Goal: Transaction & Acquisition: Download file/media

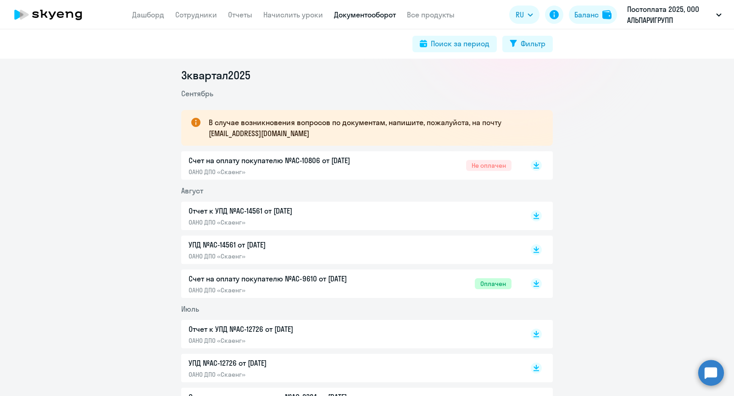
scroll to position [122, 0]
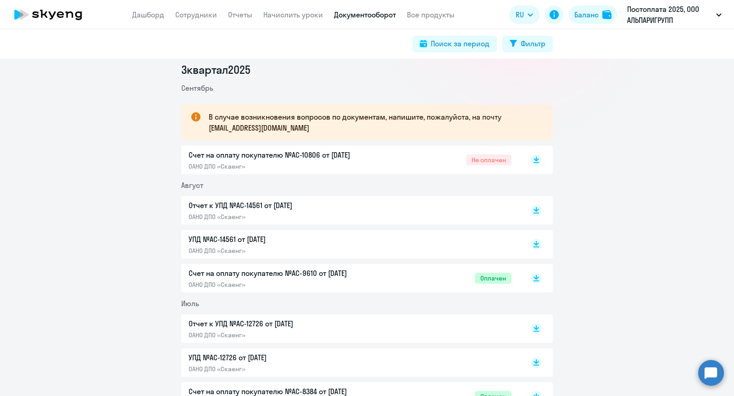
click at [282, 162] on p "ОАНО ДПО «Скаенг»" at bounding box center [284, 166] width 193 height 8
click at [215, 16] on link "Сотрудники" at bounding box center [196, 14] width 42 height 9
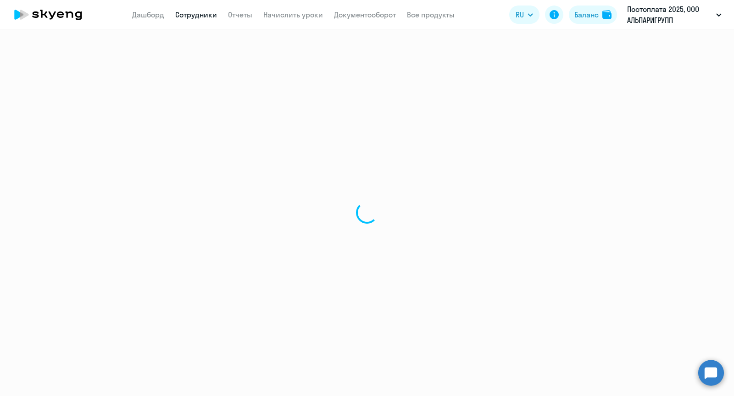
select select "30"
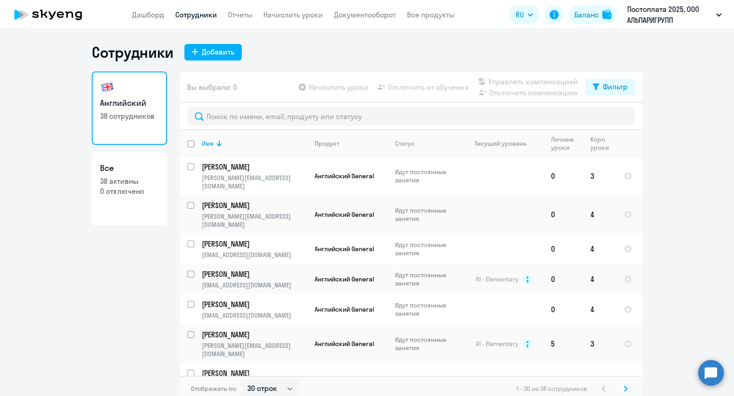
click at [209, 19] on app-menu-item-link "Сотрудники" at bounding box center [196, 14] width 42 height 11
click at [160, 18] on link "Дашборд" at bounding box center [148, 14] width 32 height 9
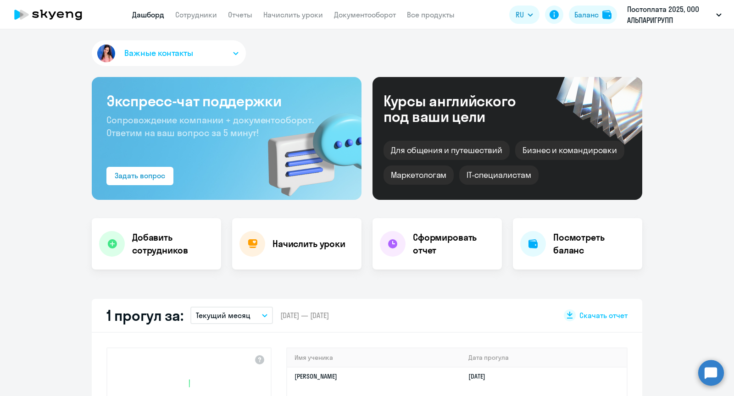
select select "30"
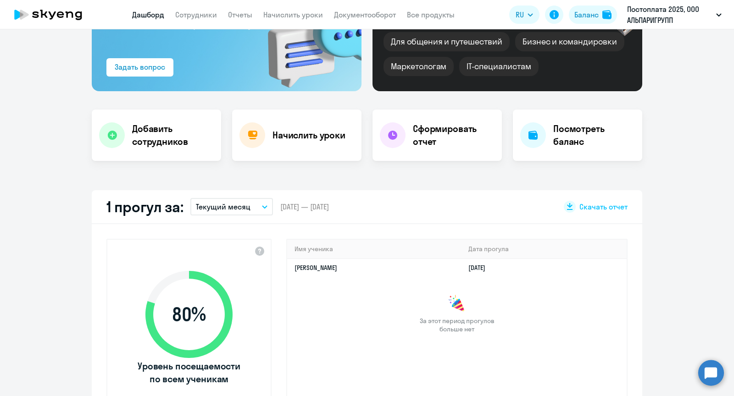
scroll to position [110, 0]
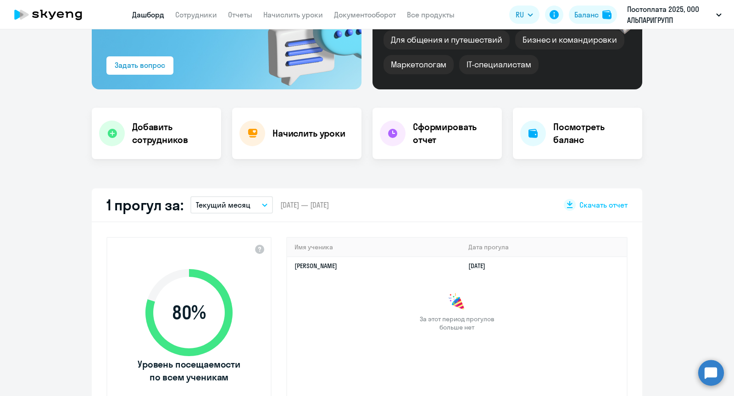
click at [254, 211] on button "Текущий месяц" at bounding box center [231, 204] width 83 height 17
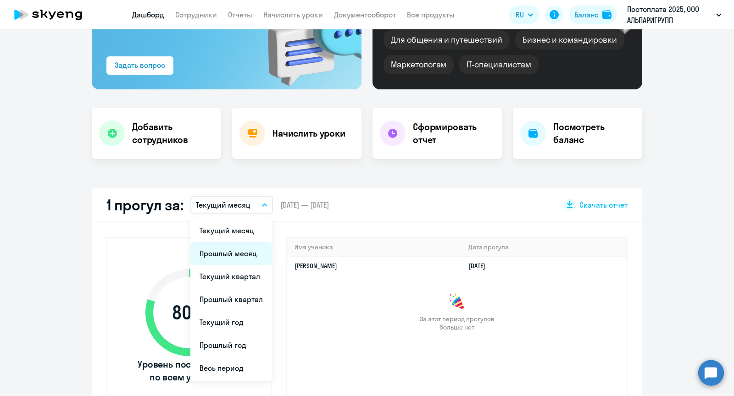
click at [242, 255] on li "Прошлый месяц" at bounding box center [231, 253] width 82 height 23
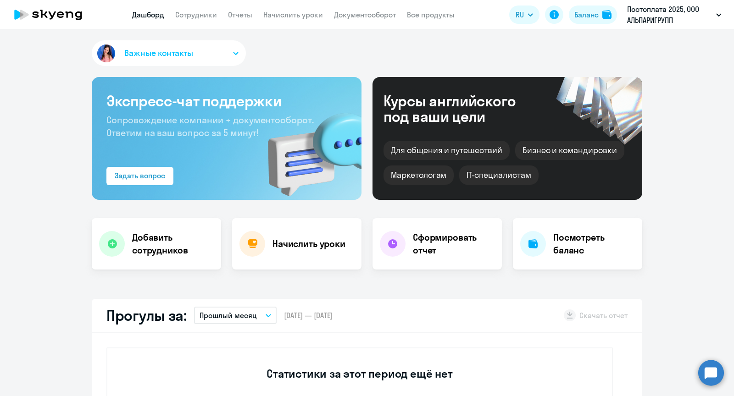
scroll to position [65, 0]
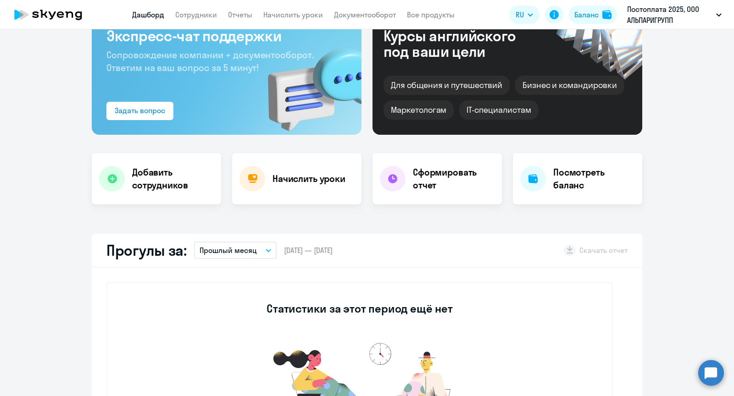
click at [237, 252] on p "Прошлый месяц" at bounding box center [227, 250] width 57 height 11
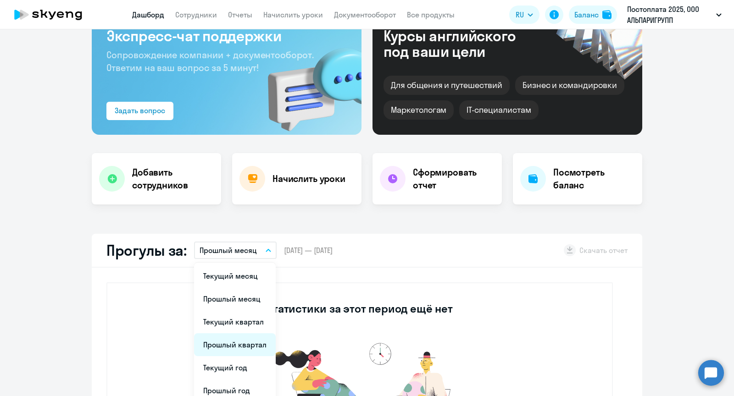
click at [212, 341] on li "Прошлый квартал" at bounding box center [235, 344] width 82 height 23
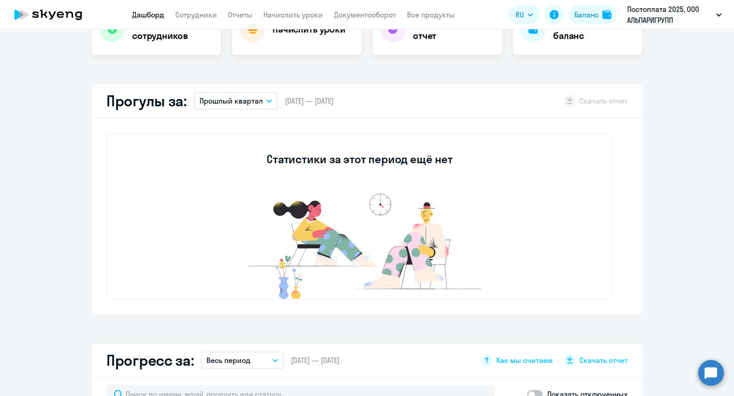
scroll to position [25, 0]
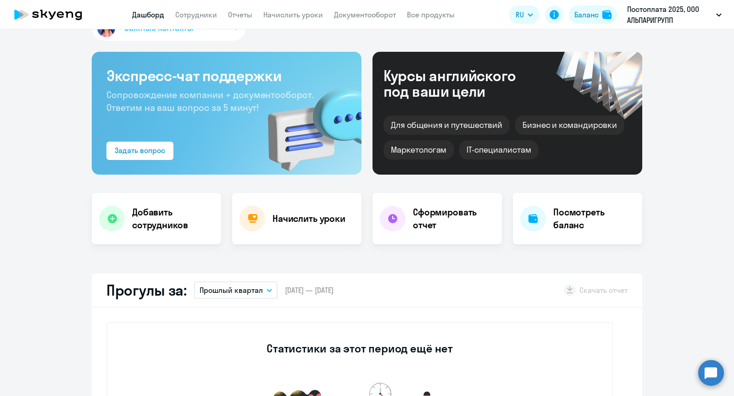
click at [241, 286] on p "Прошлый квартал" at bounding box center [230, 290] width 63 height 11
click at [255, 314] on li "Текущий месяц" at bounding box center [235, 315] width 82 height 23
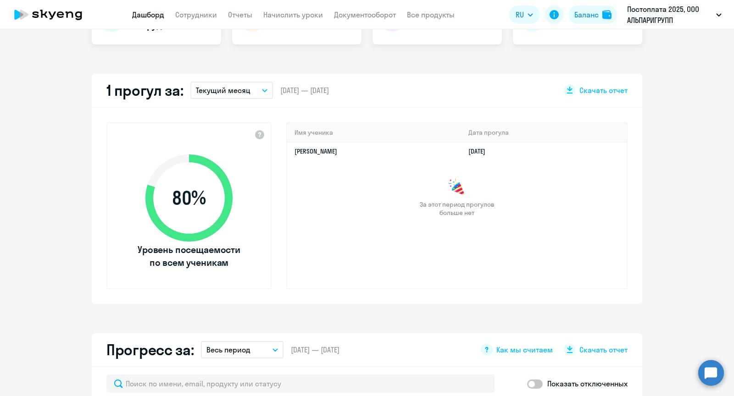
scroll to position [308, 0]
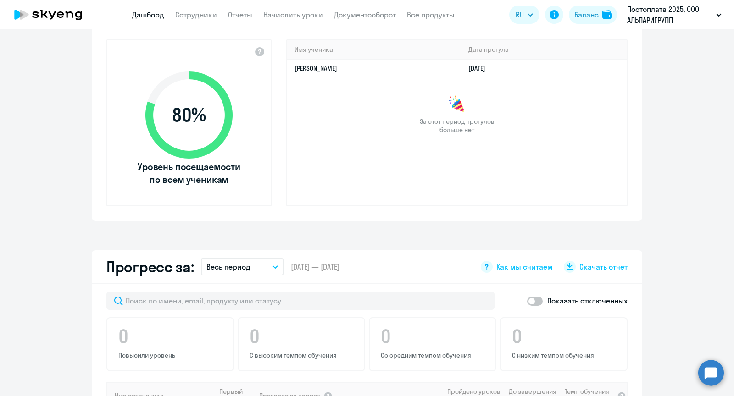
click at [254, 256] on div "Прогресс за: Весь период – [DATE] — [DATE] Как мы считаем Скачать отчет" at bounding box center [367, 267] width 550 height 34
click at [250, 262] on button "Весь период" at bounding box center [242, 266] width 83 height 17
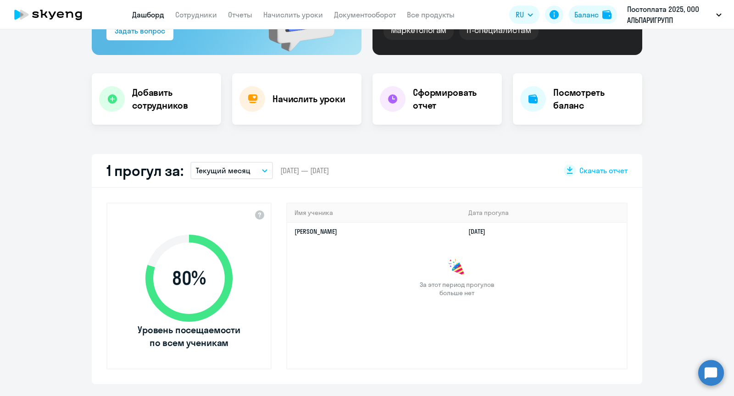
scroll to position [139, 0]
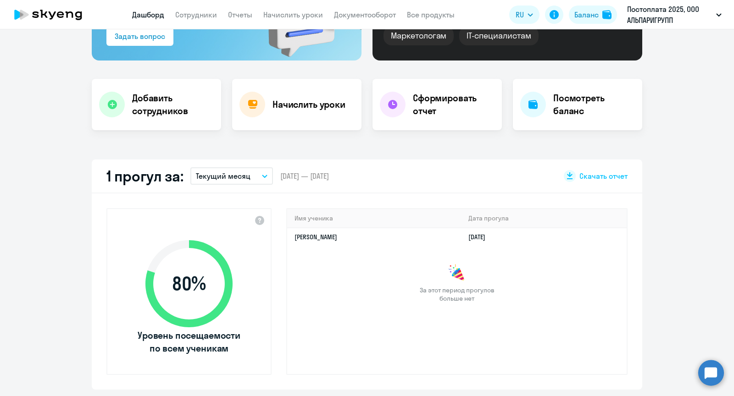
click at [243, 173] on p "Текущий месяц" at bounding box center [223, 176] width 55 height 11
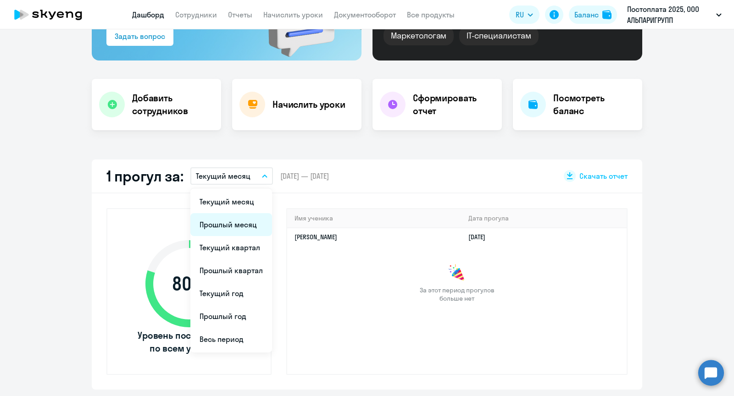
click at [242, 224] on li "Прошлый месяц" at bounding box center [231, 224] width 82 height 23
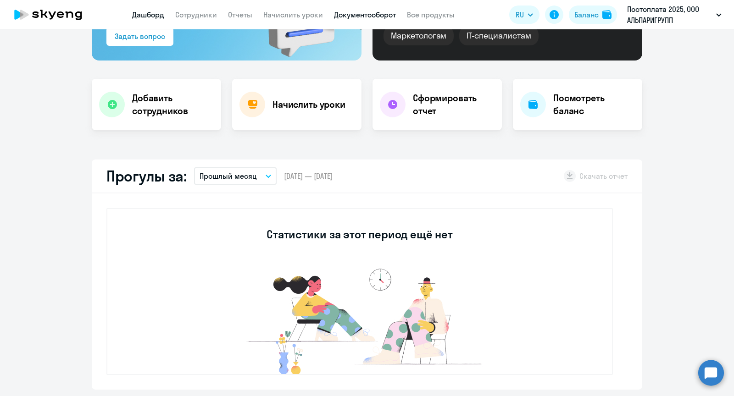
click at [339, 12] on link "Документооборот" at bounding box center [365, 14] width 62 height 9
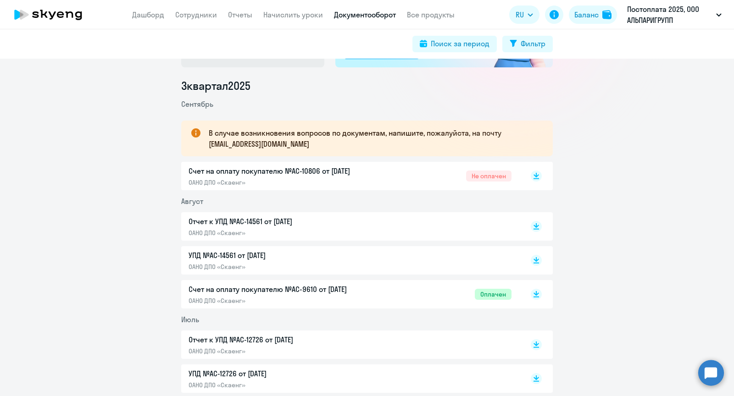
scroll to position [107, 0]
click at [254, 255] on p "УПД №AC-14561 от [DATE]" at bounding box center [284, 254] width 193 height 11
click at [304, 225] on p "Отчет к УПД №AC-14561 от [DATE]" at bounding box center [284, 220] width 193 height 11
click at [243, 227] on div "Отчет к УПД №AC-14561 от [DATE] ОАНО ДПО «Скаенг»" at bounding box center [284, 225] width 193 height 21
click at [232, 255] on p "УПД №AC-14561 от [DATE]" at bounding box center [284, 254] width 193 height 11
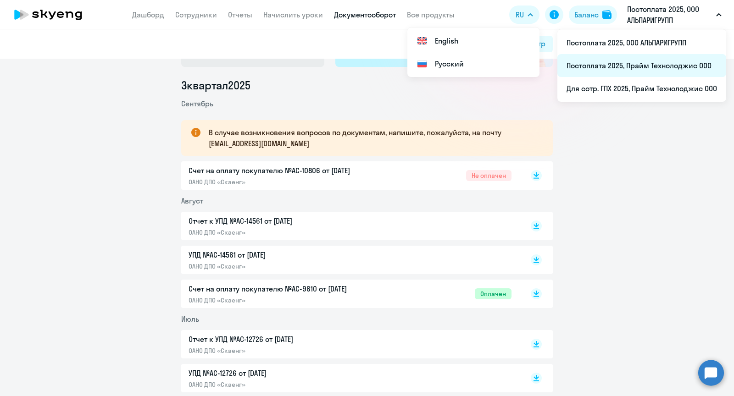
click at [608, 66] on li "Постоплата 2025, Прайм Технолоджис ООО" at bounding box center [641, 65] width 169 height 23
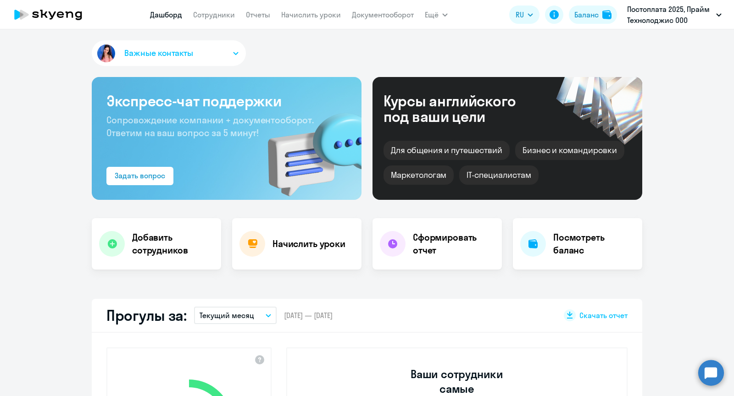
select select "30"
click at [254, 16] on link "Отчеты" at bounding box center [258, 14] width 24 height 9
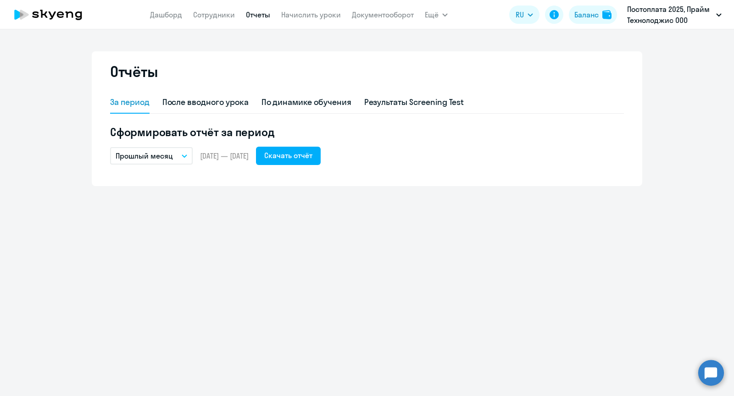
click at [172, 158] on button "Прошлый месяц" at bounding box center [151, 155] width 83 height 17
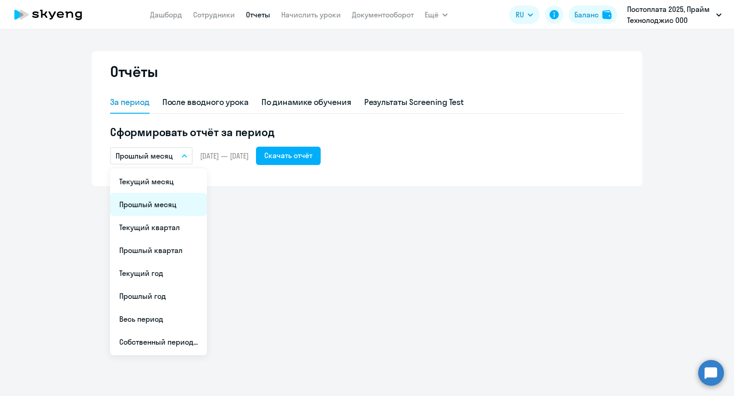
click at [164, 200] on li "Прошлый месяц" at bounding box center [158, 204] width 97 height 23
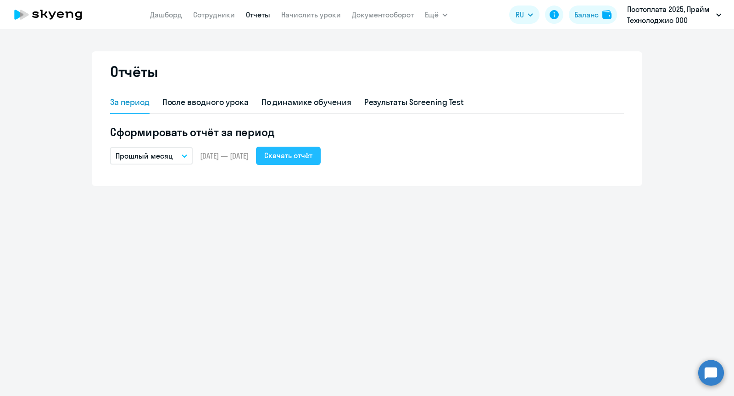
click at [312, 155] on div "Скачать отчёт" at bounding box center [288, 155] width 48 height 11
click at [215, 12] on link "Сотрудники" at bounding box center [214, 14] width 42 height 9
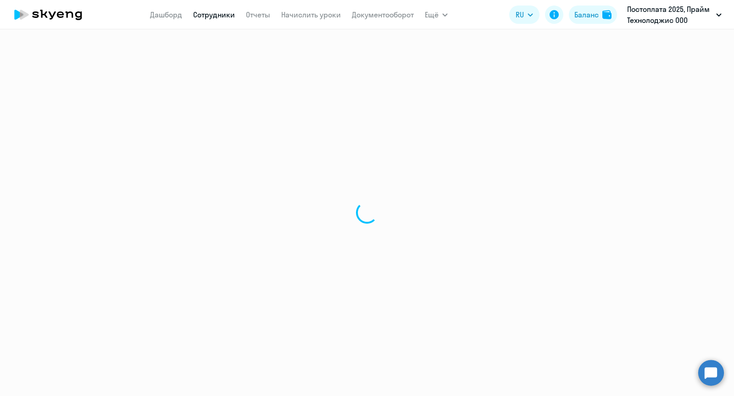
select select "30"
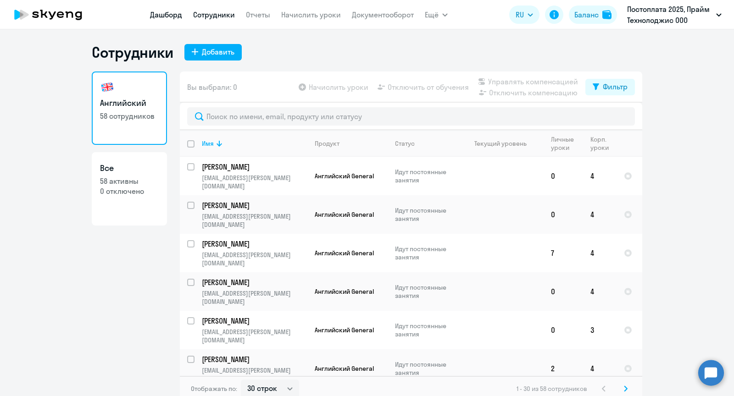
click at [169, 17] on link "Дашборд" at bounding box center [166, 14] width 32 height 9
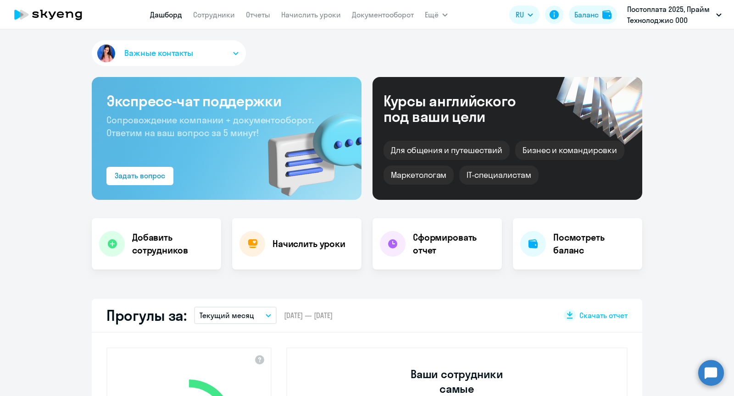
select select "30"
click at [384, 13] on link "Документооборот" at bounding box center [383, 14] width 62 height 9
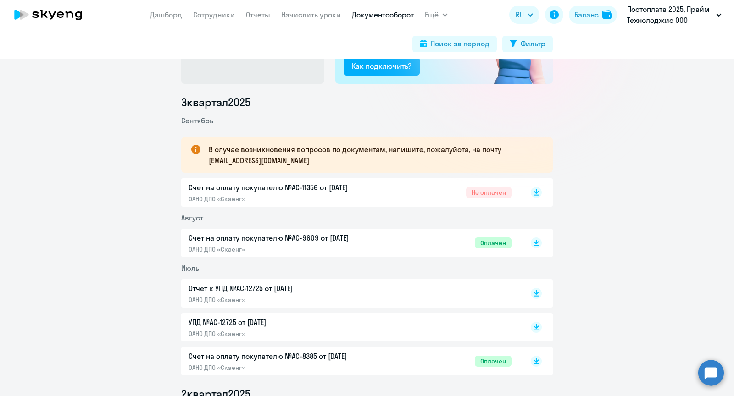
scroll to position [100, 0]
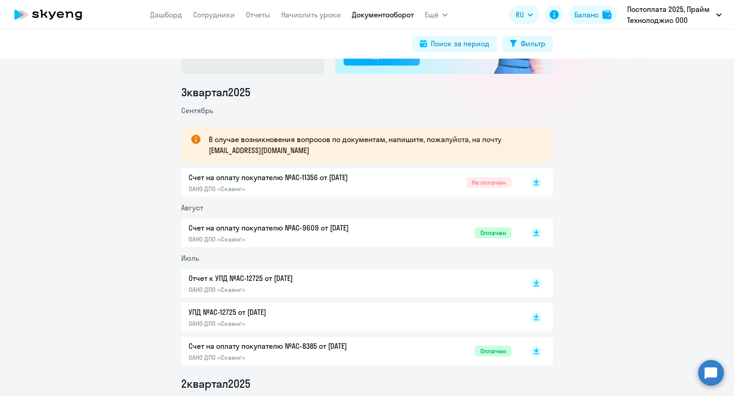
click at [318, 188] on p "ОАНО ДПО «Скаенг»" at bounding box center [284, 189] width 193 height 8
click at [265, 275] on p "Отчет к УПД №AC-12725 от [DATE]" at bounding box center [284, 278] width 193 height 11
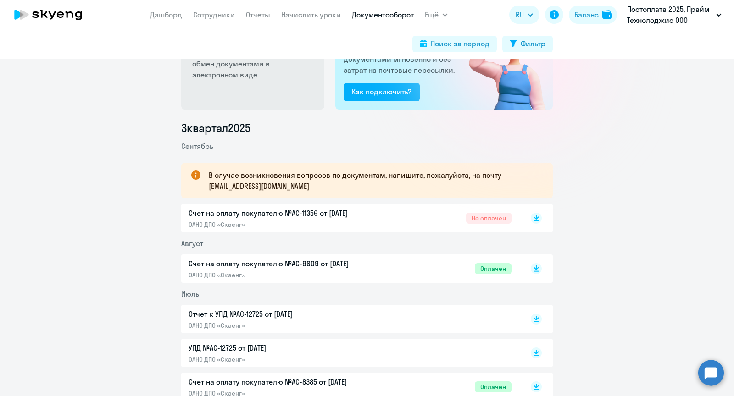
scroll to position [109, 0]
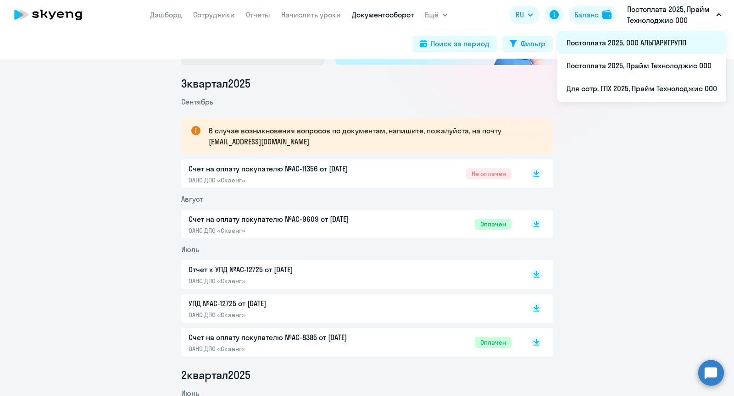
click at [613, 46] on li "Постоплата 2025, ООО АЛЬПАРИГРУПП" at bounding box center [641, 42] width 169 height 23
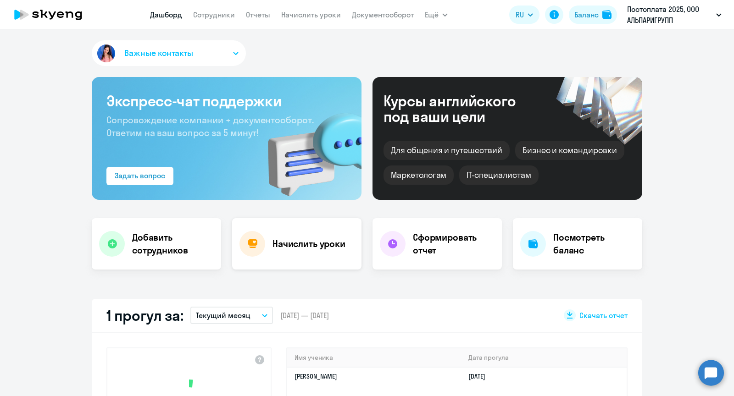
select select "30"
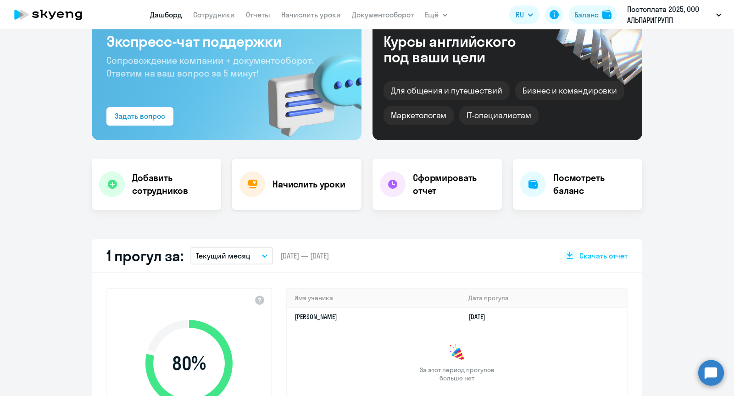
scroll to position [58, 0]
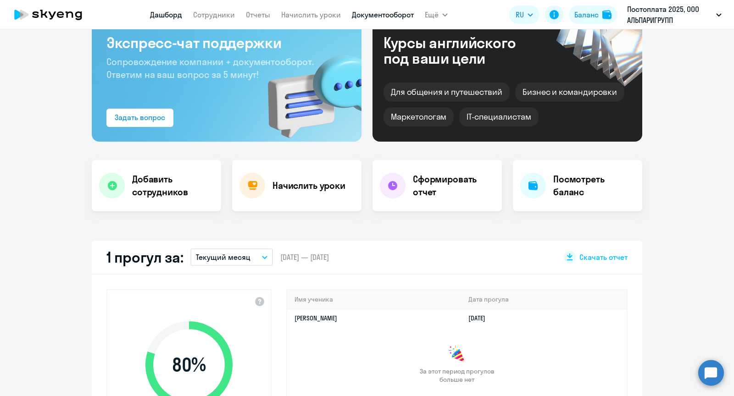
click at [379, 10] on link "Документооборот" at bounding box center [383, 14] width 62 height 9
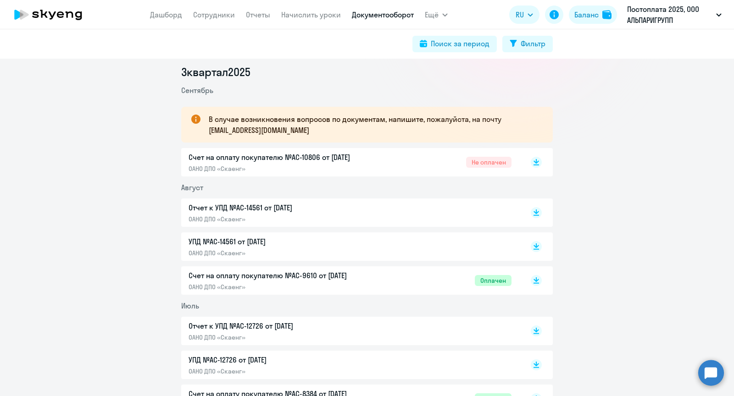
scroll to position [130, 0]
